Goal: Find contact information: Find contact information

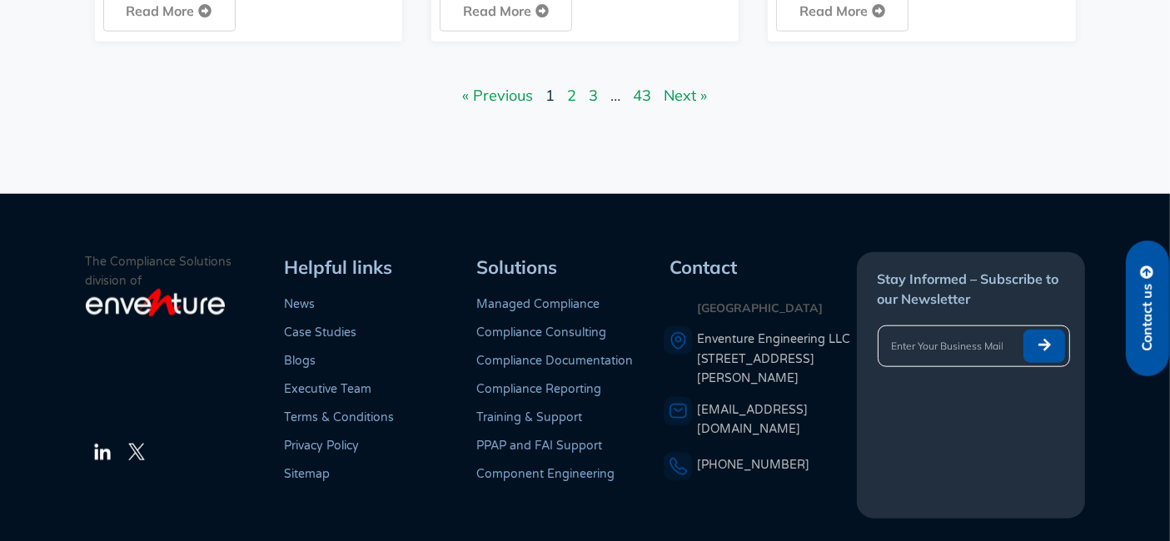
drag, startPoint x: 0, startPoint y: 0, endPoint x: 816, endPoint y: 490, distance: 952.0
click at [816, 490] on div "The Compliance Solutions division of LinkedIn Twitter Helpful links News Case S…" at bounding box center [585, 385] width 999 height 266
click at [816, 490] on div "Contact [GEOGRAPHIC_DATA] Enventure Engineering LLC [STREET_ADDRESS][PERSON_NAM…" at bounding box center [760, 385] width 193 height 266
drag, startPoint x: 674, startPoint y: 274, endPoint x: 824, endPoint y: 475, distance: 250.5
click at [824, 475] on div "Contact [GEOGRAPHIC_DATA] Enventure Engineering LLC [STREET_ADDRESS][PERSON_NAM…" at bounding box center [760, 385] width 193 height 266
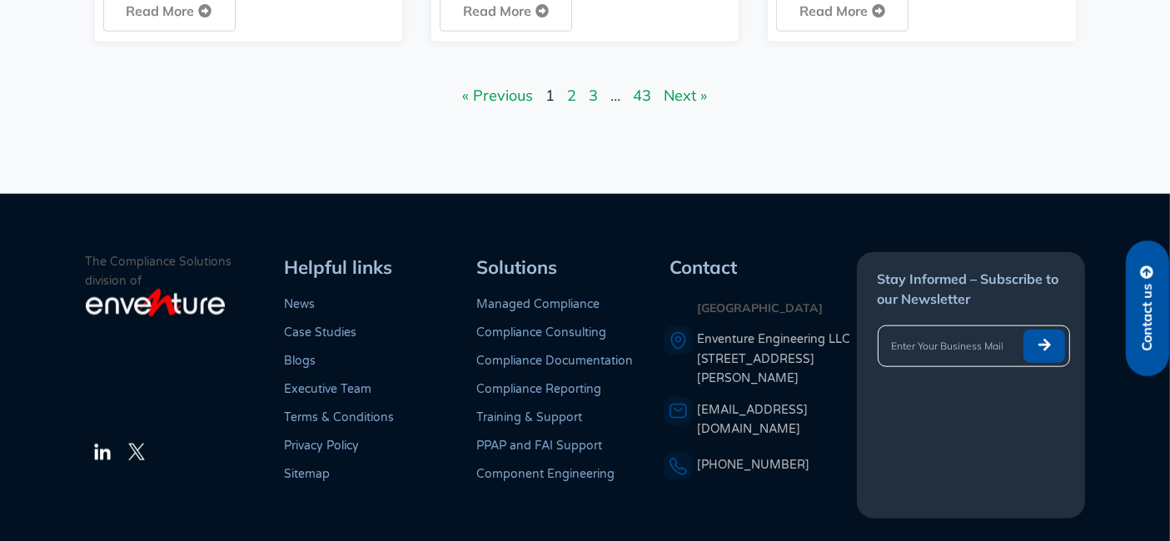
click at [824, 475] on div "Contact [GEOGRAPHIC_DATA] Enventure Engineering LLC [STREET_ADDRESS][PERSON_NAM…" at bounding box center [760, 385] width 193 height 266
drag, startPoint x: 821, startPoint y: 467, endPoint x: 81, endPoint y: 267, distance: 766.7
click at [81, 267] on footer "The Compliance Solutions division of LinkedIn Twitter Helpful links News Case S…" at bounding box center [585, 385] width 1170 height 383
click at [100, 248] on footer "The Compliance Solutions division of LinkedIn Twitter Helpful links News Case S…" at bounding box center [585, 385] width 1170 height 383
drag, startPoint x: 114, startPoint y: 261, endPoint x: 801, endPoint y: 489, distance: 723.5
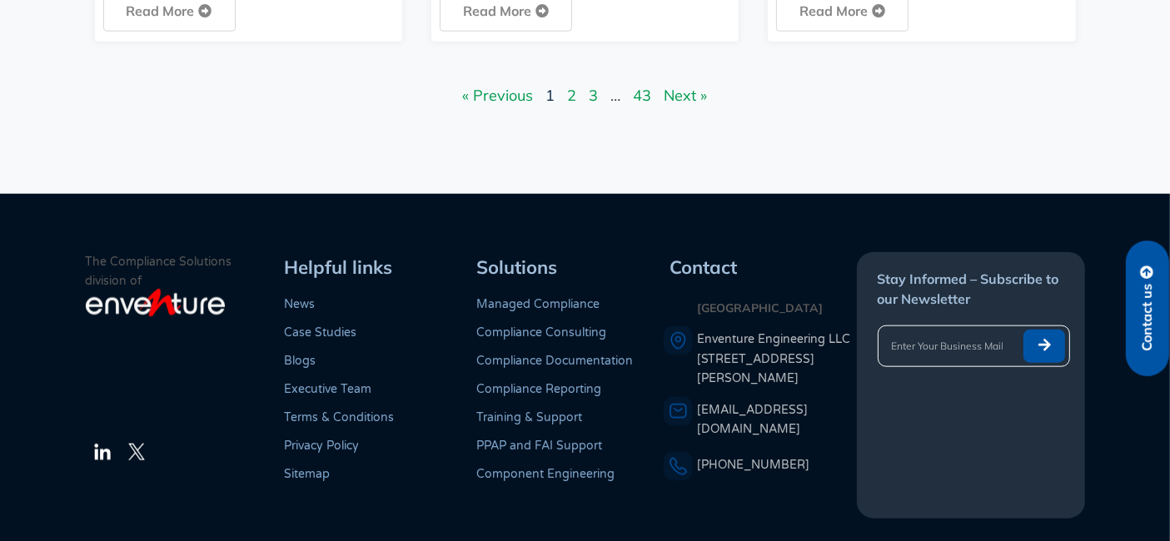
click at [801, 489] on footer "The Compliance Solutions division of LinkedIn Twitter Helpful links News Case S…" at bounding box center [585, 385] width 1170 height 383
click at [801, 489] on div "Contact [GEOGRAPHIC_DATA] Enventure Engineering LLC [STREET_ADDRESS][PERSON_NAM…" at bounding box center [760, 385] width 193 height 266
